Goal: Task Accomplishment & Management: Use online tool/utility

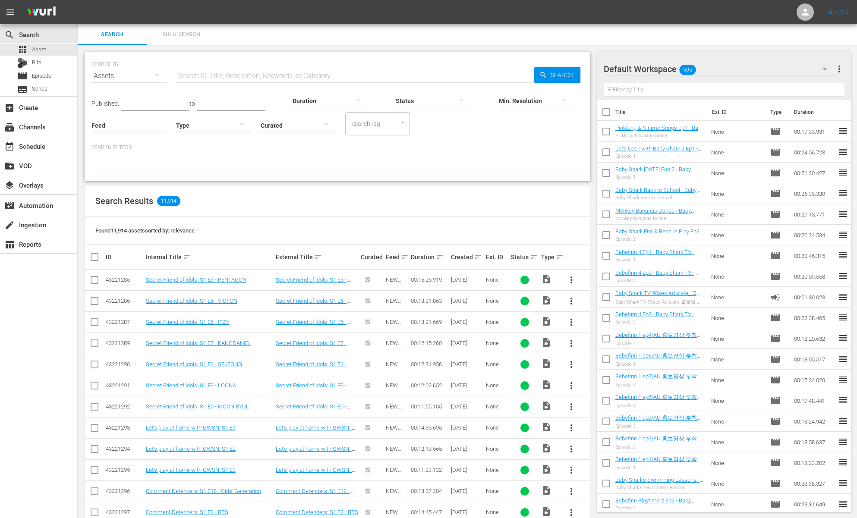
click at [228, 179] on div "SEARCH BY Search By Assets Search ID, Title, Description, Keywords, or Category…" at bounding box center [338, 116] width 506 height 129
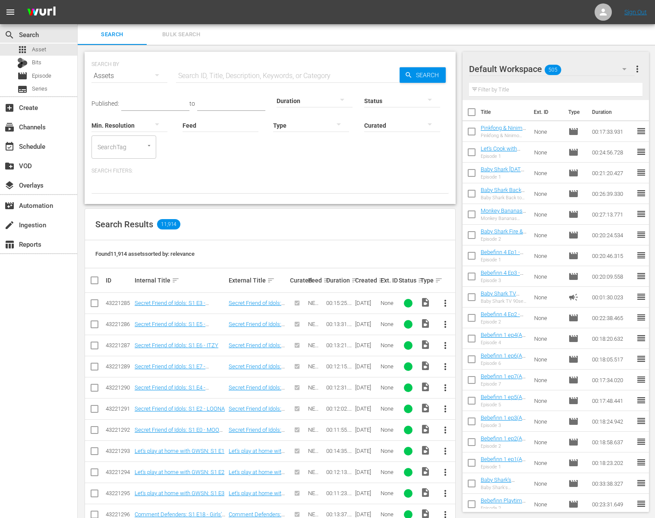
click at [339, 176] on div "Search Filters:" at bounding box center [269, 180] width 357 height 26
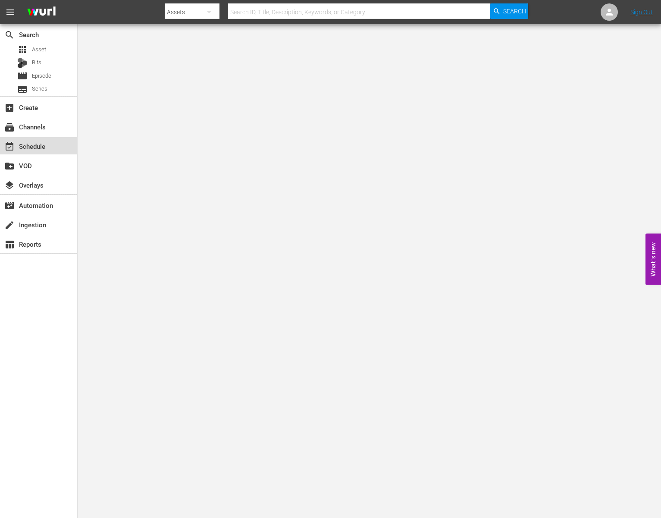
click at [37, 149] on div "event_available Schedule" at bounding box center [24, 145] width 48 height 8
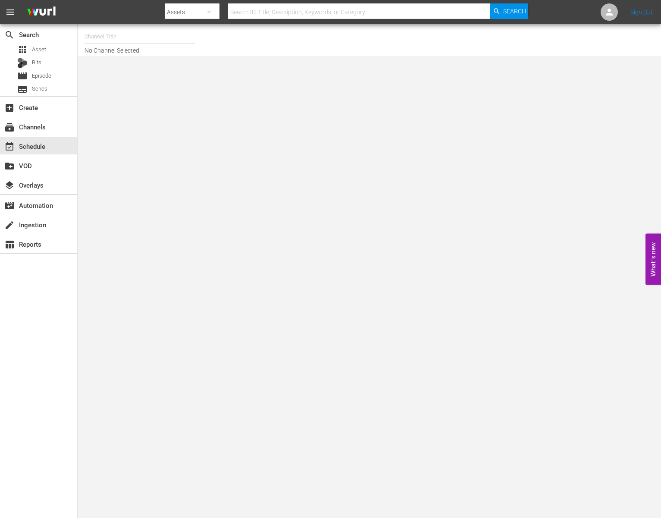
click at [126, 39] on input "text" at bounding box center [140, 36] width 110 height 21
click at [136, 72] on div "BABY SHARK TV (696 - newidco_babysharktv_1)" at bounding box center [203, 61] width 237 height 28
click at [137, 72] on div "BABY SHARK TV (696 - newidco_babysharktv_1)" at bounding box center [203, 61] width 237 height 28
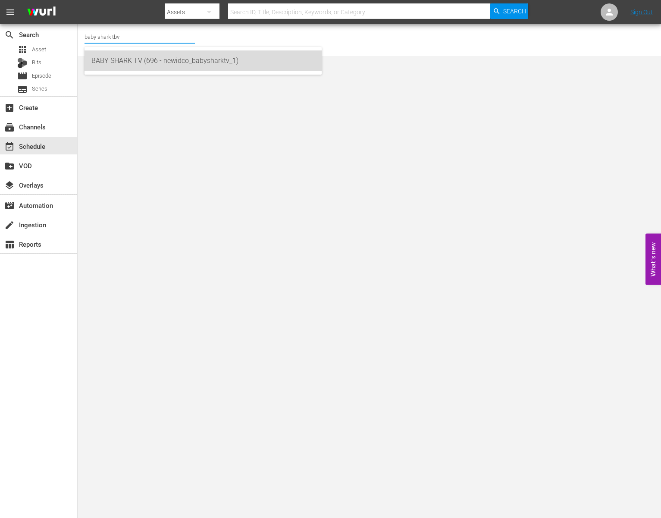
click at [150, 66] on div "BABY SHARK TV (696 - newidco_babysharktv_1)" at bounding box center [202, 60] width 223 height 21
type input "BABY SHARK TV (696 - newidco_babysharktv_1)"
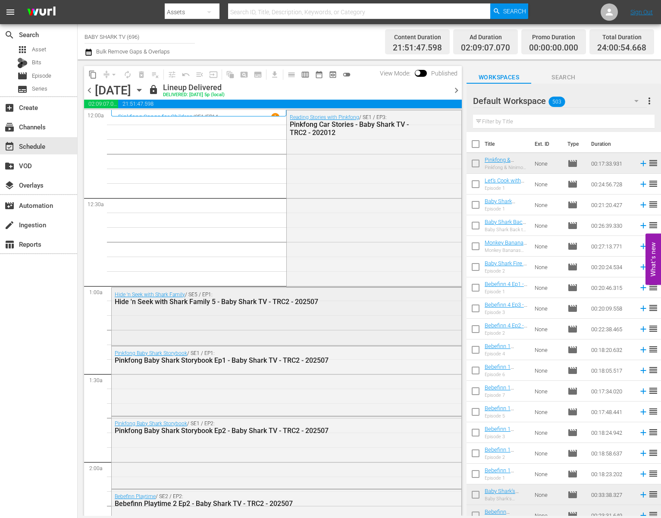
click at [277, 330] on div "Hide 'n Seek with Shark Family / SE5 / EP1: Hide 'n Seek with Shark Family 5 - …" at bounding box center [287, 316] width 350 height 56
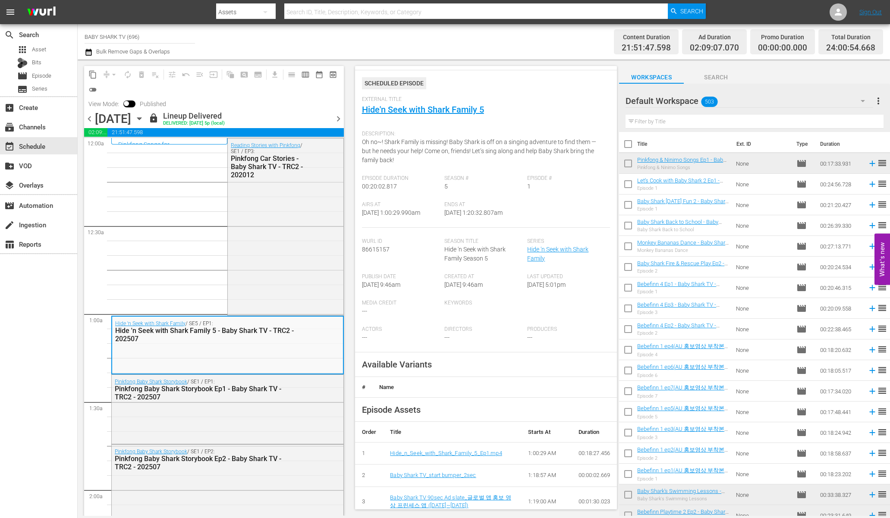
scroll to position [50, 0]
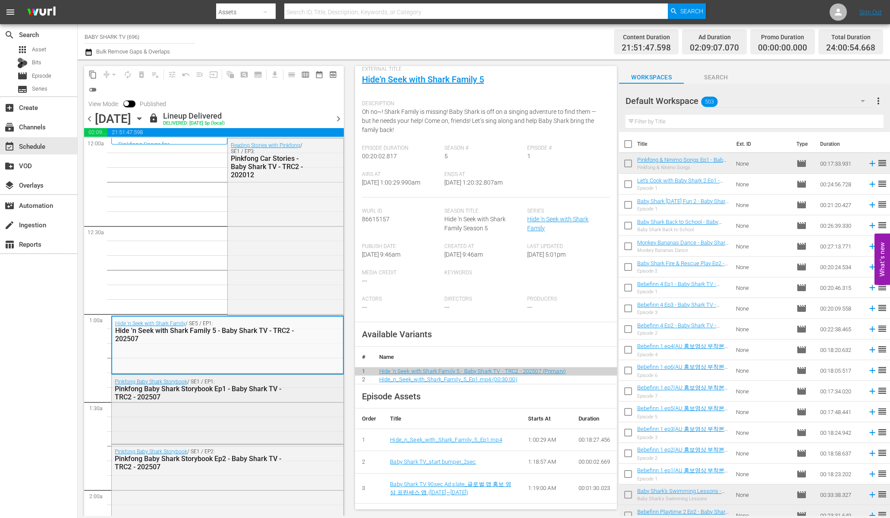
click at [285, 408] on div "Pinkfong Baby Shark Storybook / SE1 / EP1: Pinkfong Baby Shark Storybook Ep1 - …" at bounding box center [228, 409] width 232 height 68
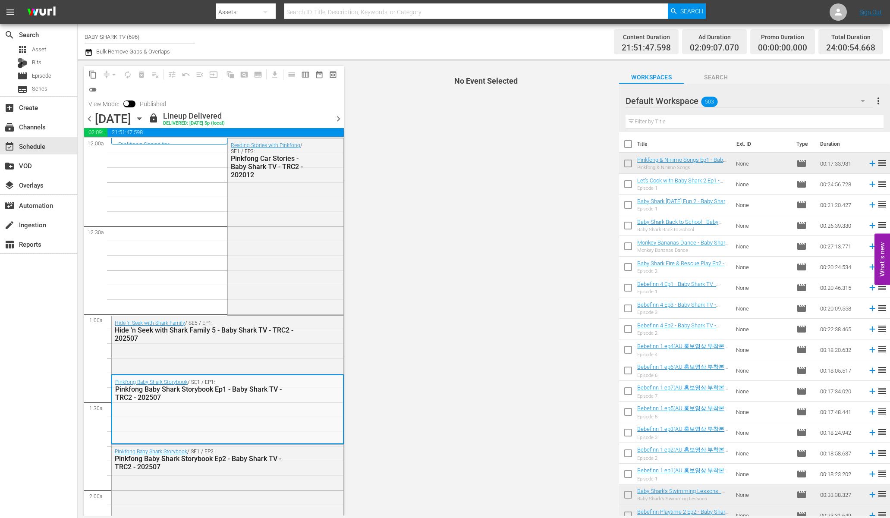
click at [285, 405] on div "Pinkfong Baby Shark Storybook / SE1 / EP1: Pinkfong Baby Shark Storybook Ep1 - …" at bounding box center [227, 409] width 231 height 68
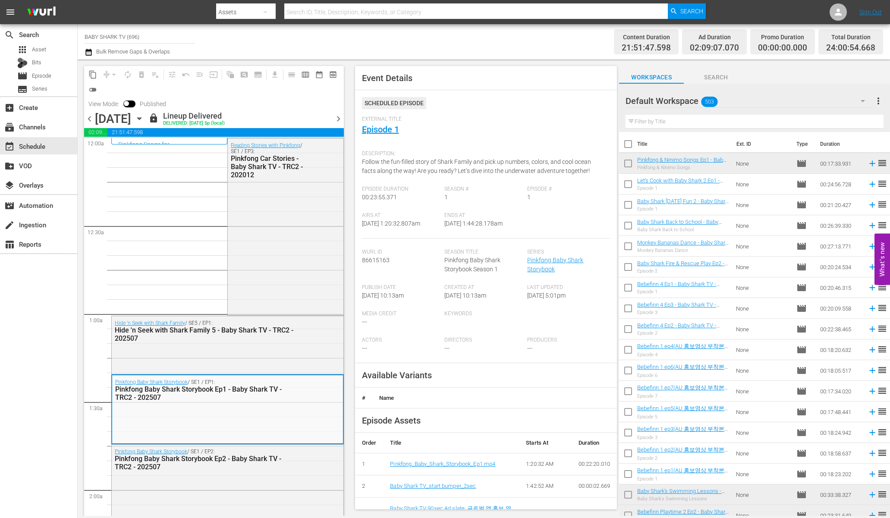
scroll to position [41, 0]
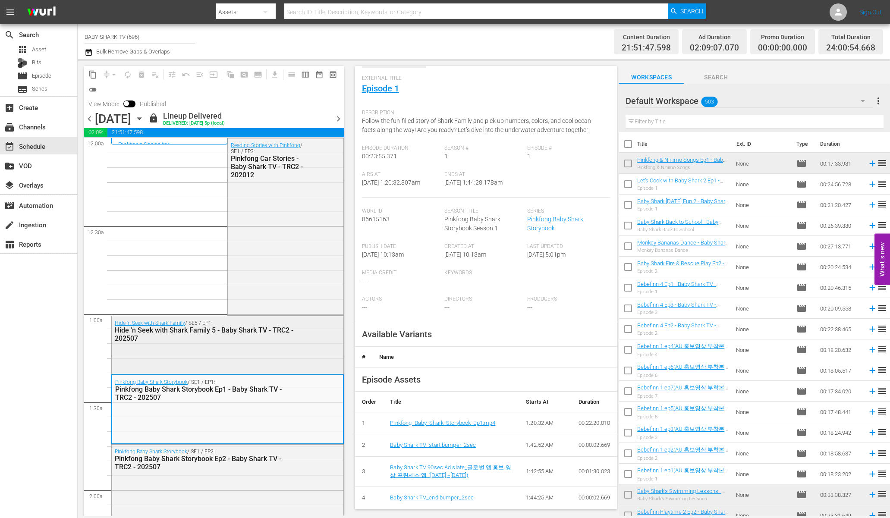
click at [253, 354] on div "Hide 'n Seek with Shark Family / SE5 / EP1: Hide 'n Seek with Shark Family 5 - …" at bounding box center [228, 344] width 232 height 56
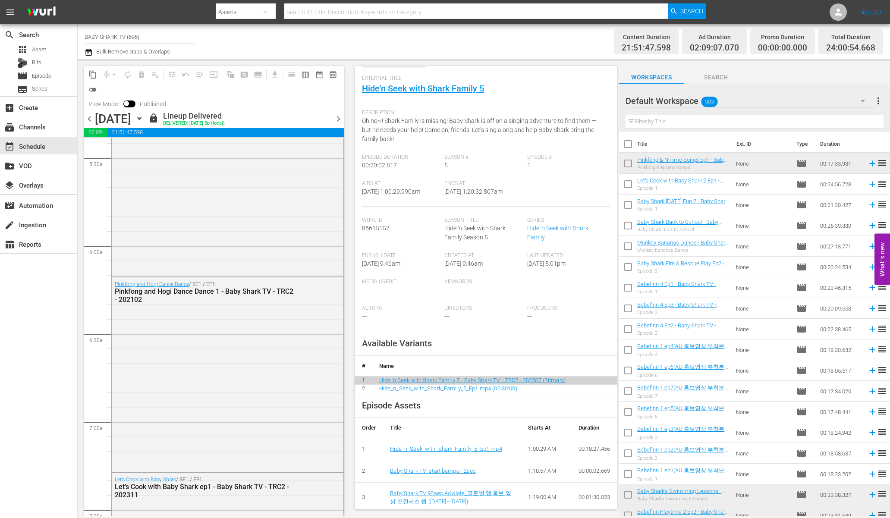
scroll to position [1098, 0]
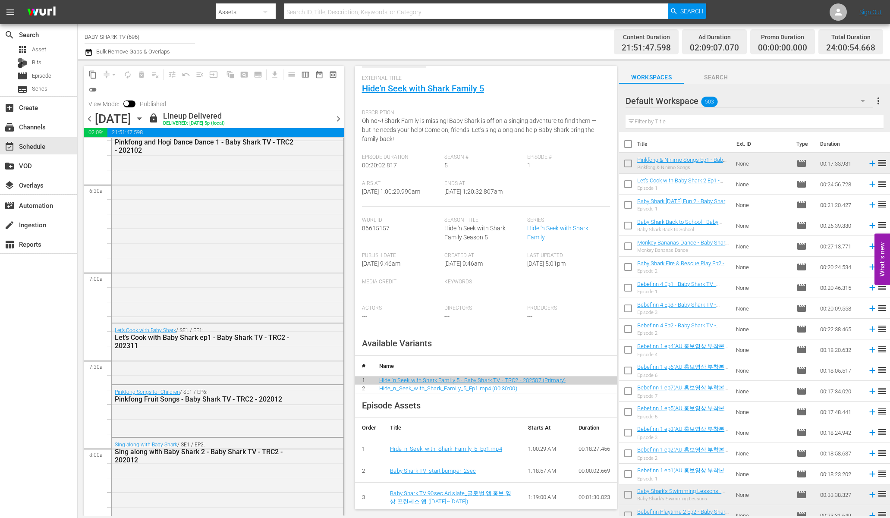
click at [141, 118] on icon "button" at bounding box center [139, 119] width 4 height 2
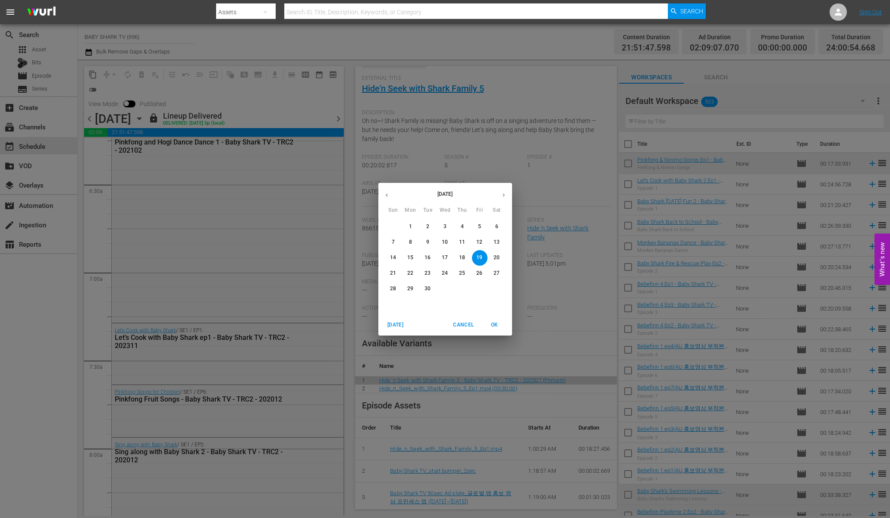
click at [392, 273] on p "21" at bounding box center [393, 273] width 6 height 7
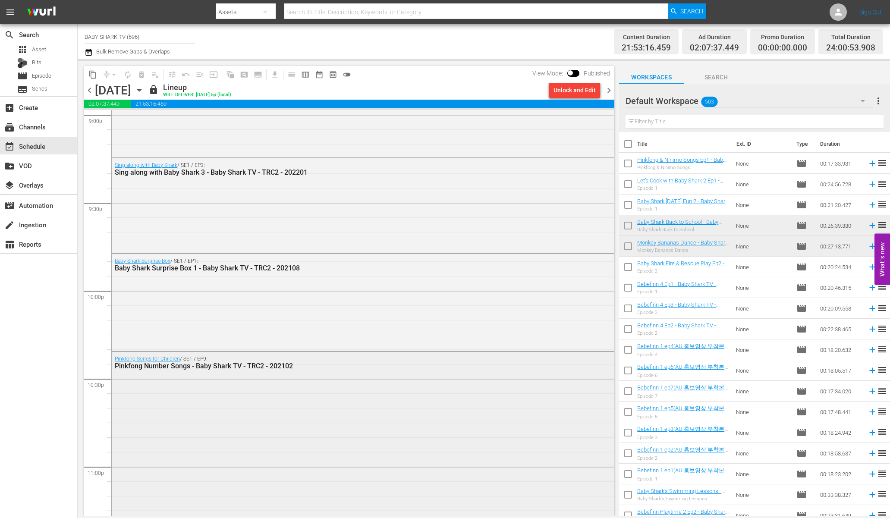
scroll to position [3821, 0]
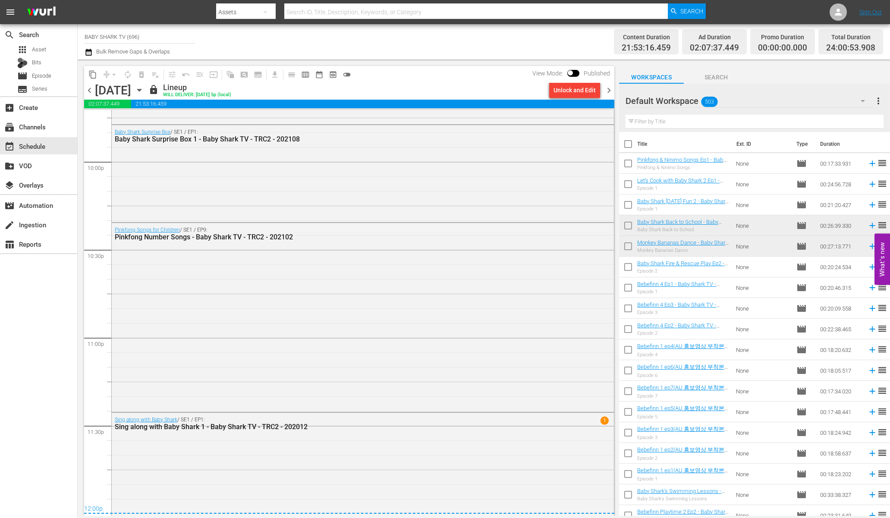
click at [144, 88] on icon "button" at bounding box center [139, 89] width 9 height 9
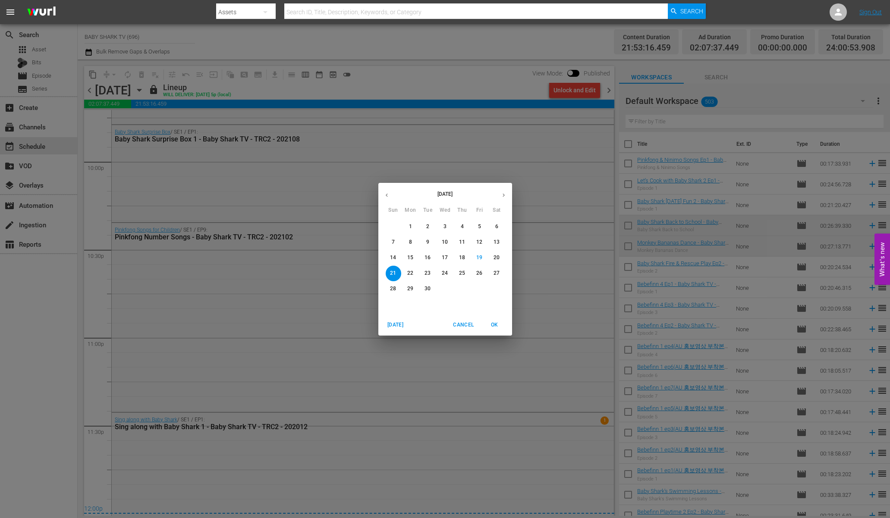
click at [412, 280] on button "22" at bounding box center [411, 274] width 16 height 16
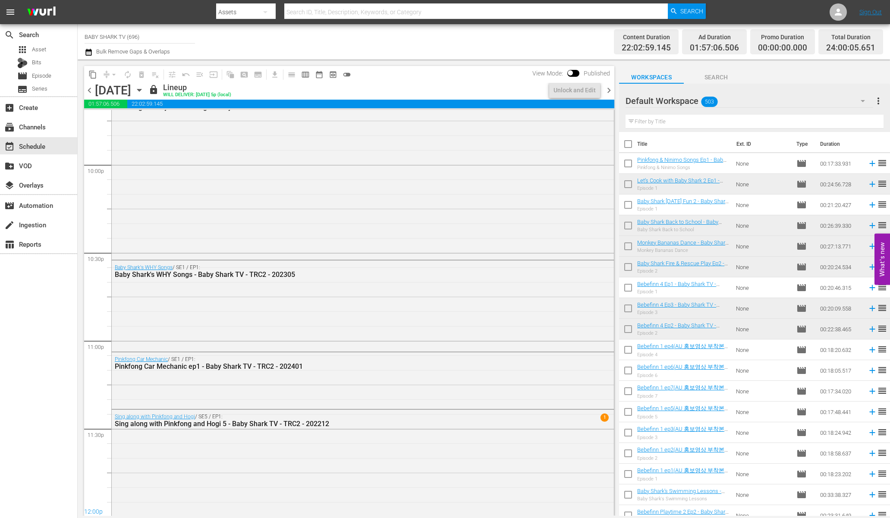
scroll to position [3718, 0]
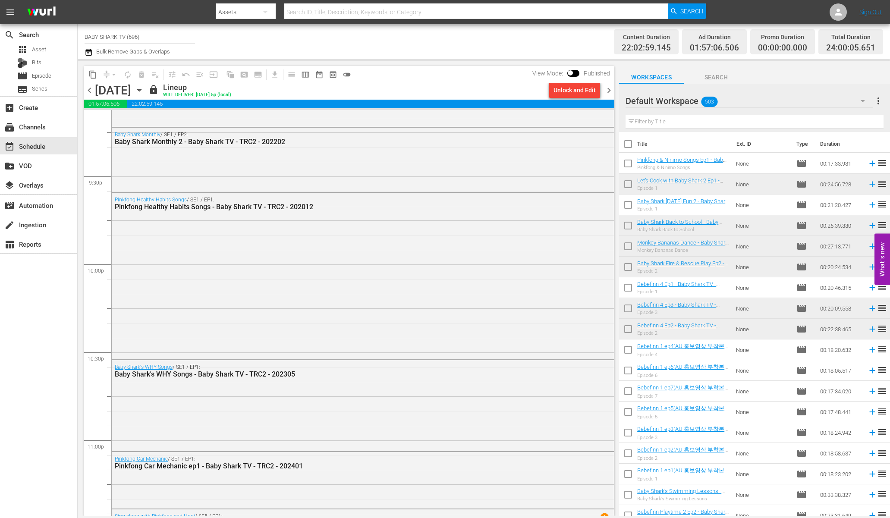
click at [144, 94] on icon "button" at bounding box center [139, 89] width 9 height 9
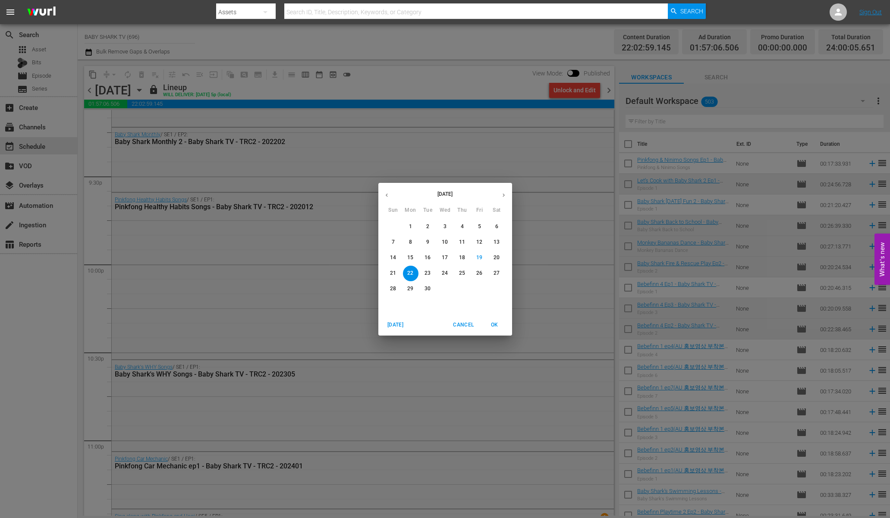
click at [425, 281] on button "30" at bounding box center [428, 289] width 16 height 16
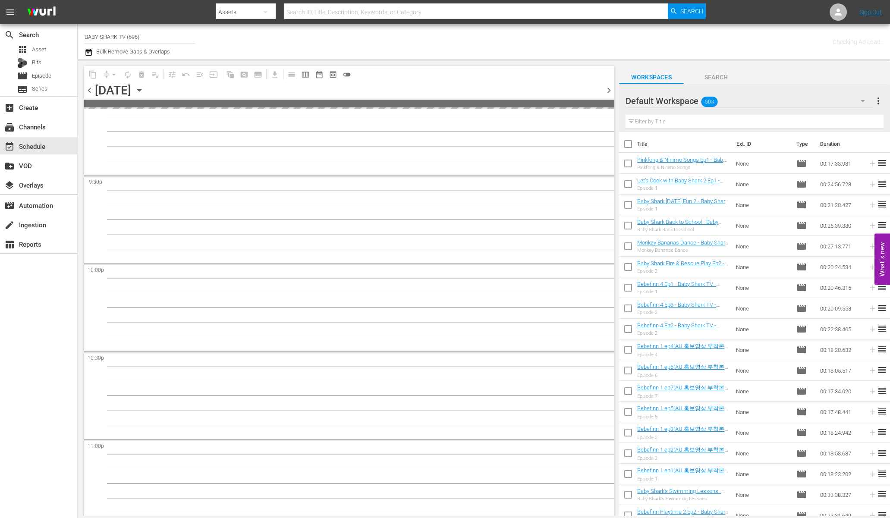
scroll to position [3818, 0]
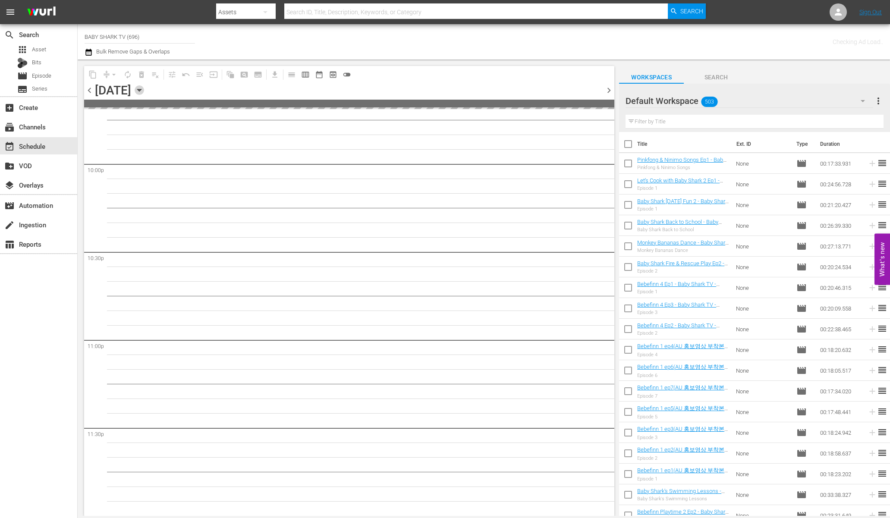
click at [144, 88] on icon "button" at bounding box center [139, 89] width 9 height 9
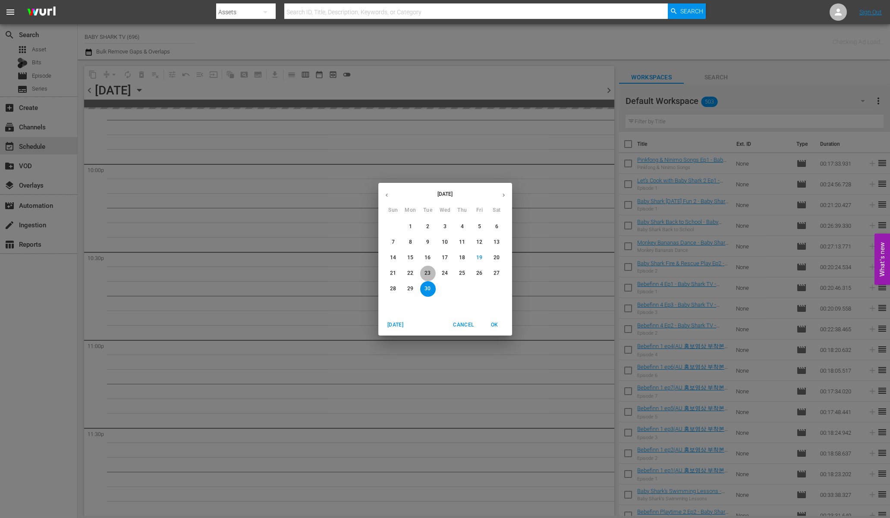
click at [431, 271] on span "23" at bounding box center [428, 273] width 16 height 7
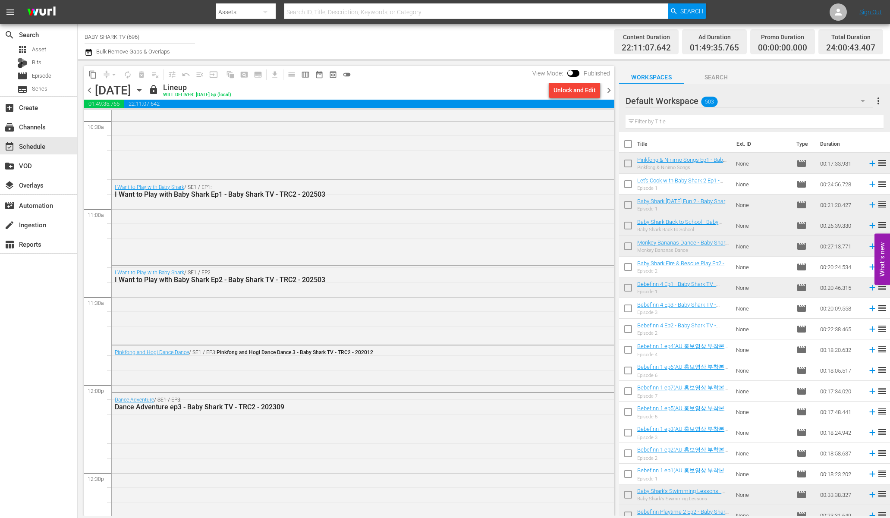
scroll to position [1311, 0]
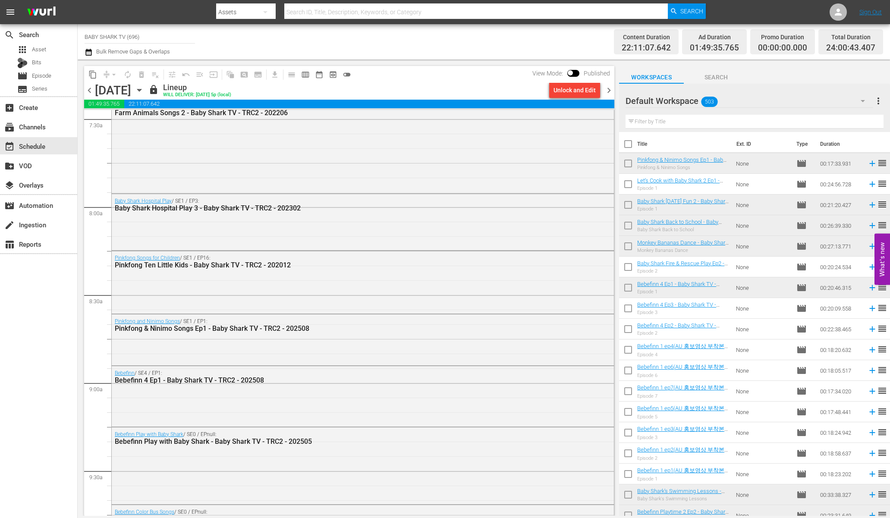
click at [144, 93] on icon "button" at bounding box center [139, 89] width 9 height 9
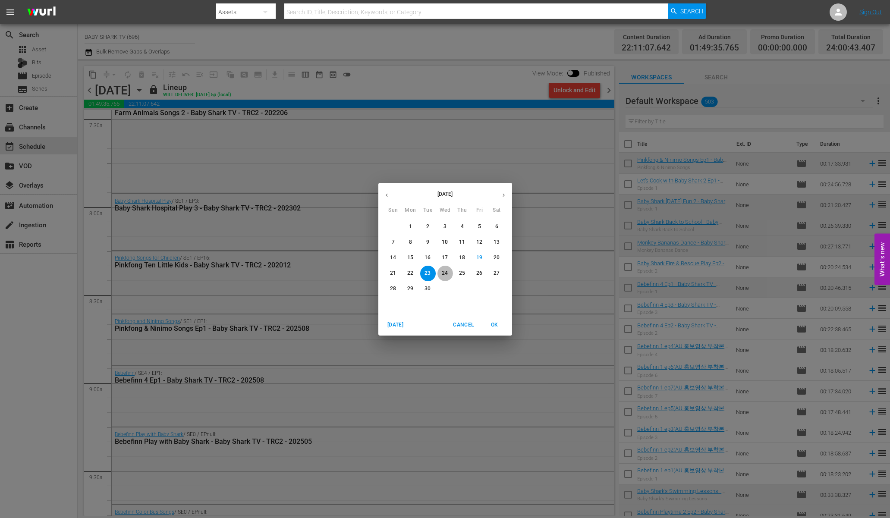
click at [447, 274] on p "24" at bounding box center [445, 273] width 6 height 7
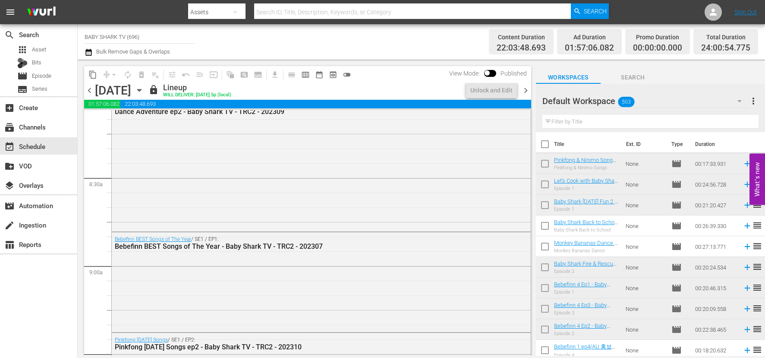
scroll to position [1252, 0]
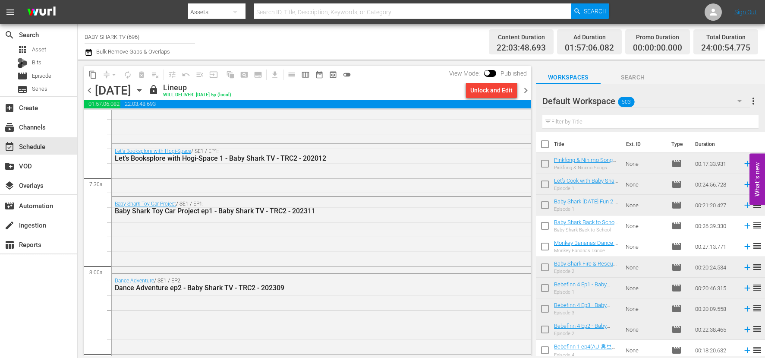
click at [146, 85] on div "Wednesday, September 24th September 24th" at bounding box center [120, 90] width 51 height 14
click at [144, 87] on icon "button" at bounding box center [139, 89] width 9 height 9
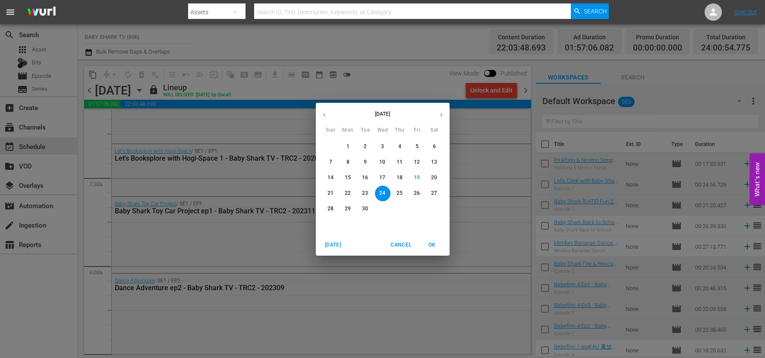
click at [417, 195] on p "26" at bounding box center [417, 192] width 6 height 7
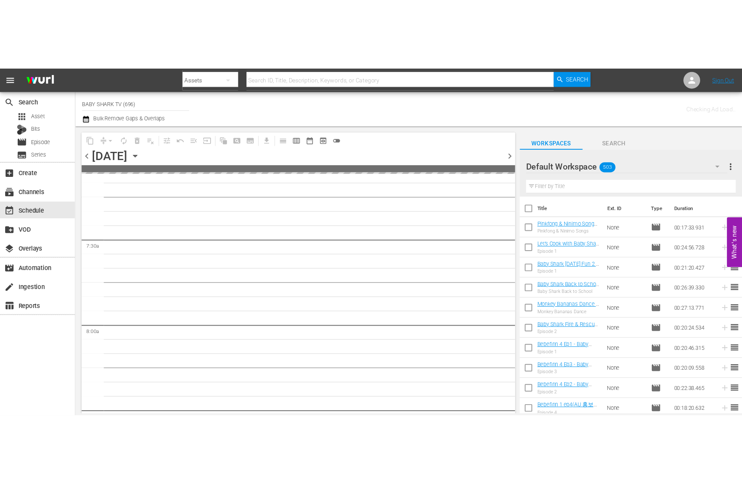
scroll to position [1429, 0]
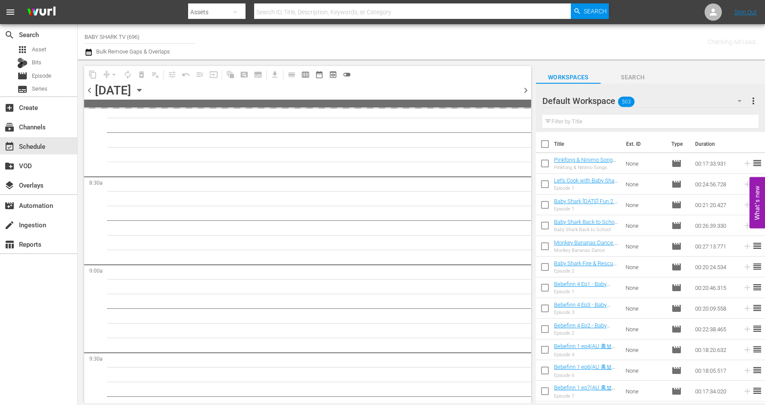
click at [144, 87] on icon "button" at bounding box center [139, 89] width 9 height 9
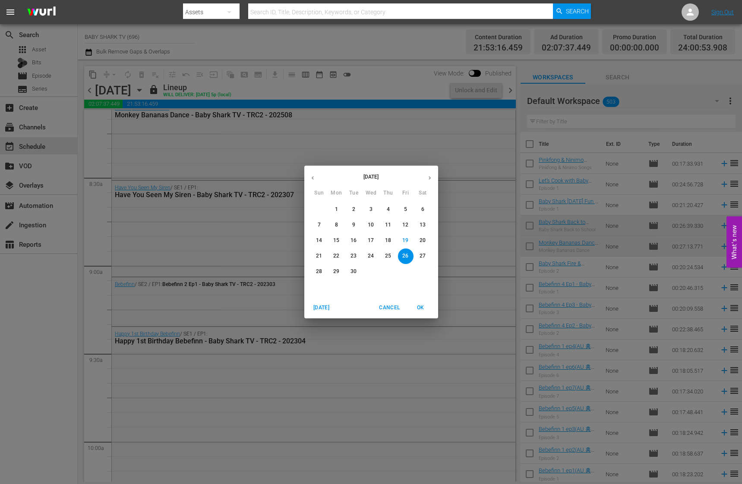
scroll to position [1326, 0]
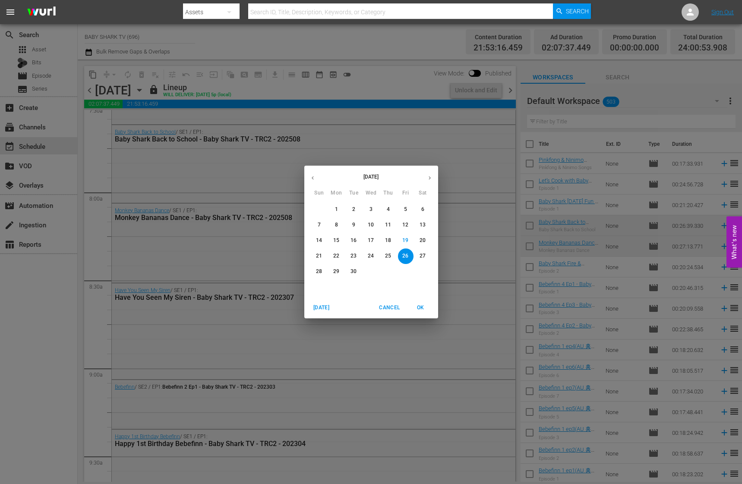
click at [317, 269] on p "28" at bounding box center [319, 271] width 6 height 7
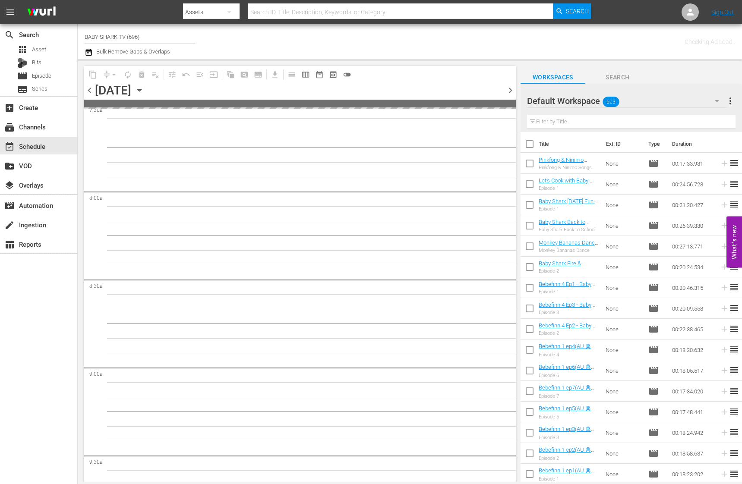
scroll to position [1429, 0]
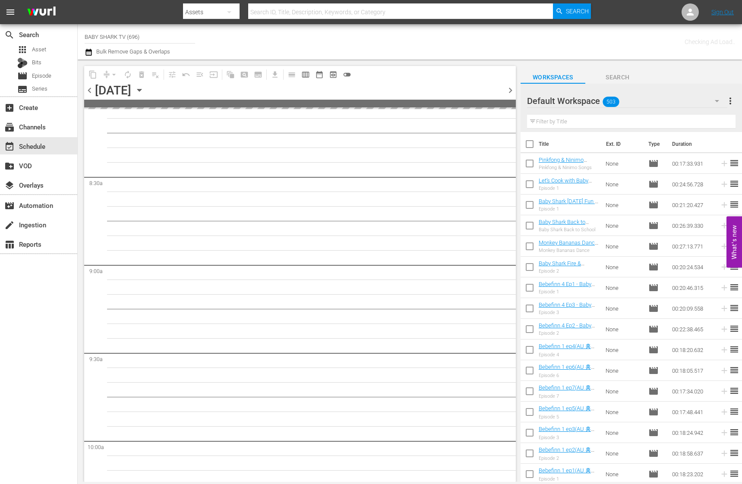
click at [403, 70] on div "content_copy compress arrow_drop_down autorenew_outlined delete_forever_outline…" at bounding box center [299, 74] width 431 height 17
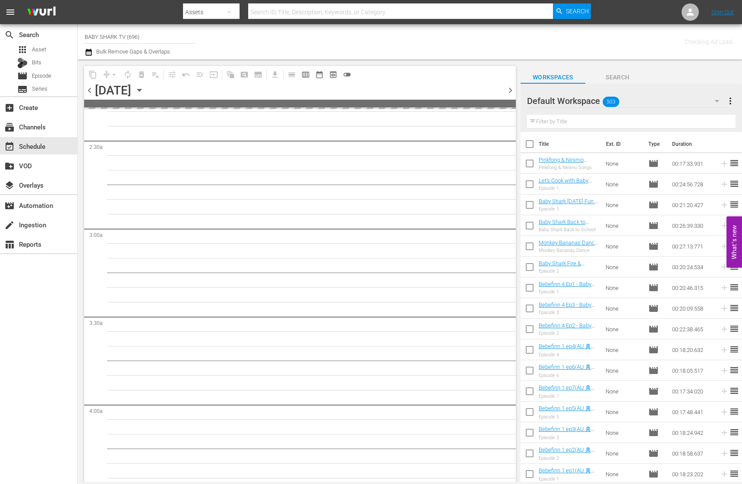
scroll to position [0, 0]
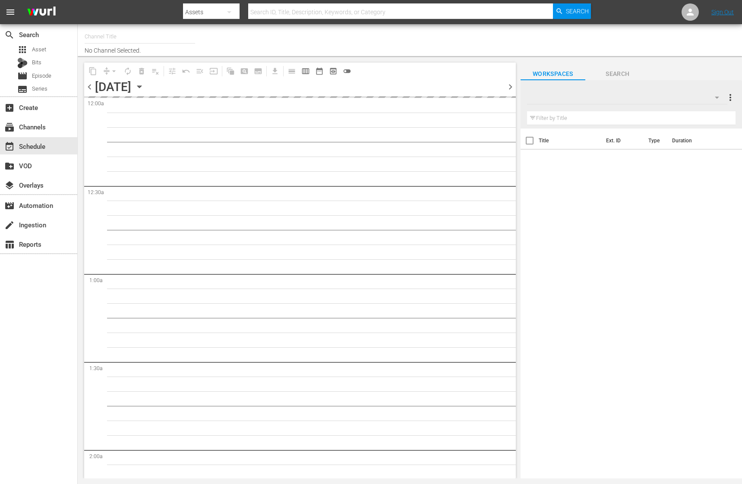
type input "BABY SHARK TV (696)"
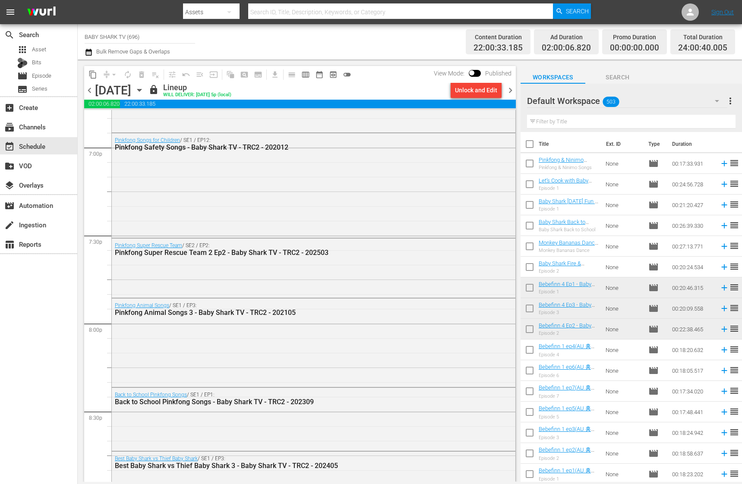
scroll to position [3855, 0]
